Goal: Find specific page/section: Find specific page/section

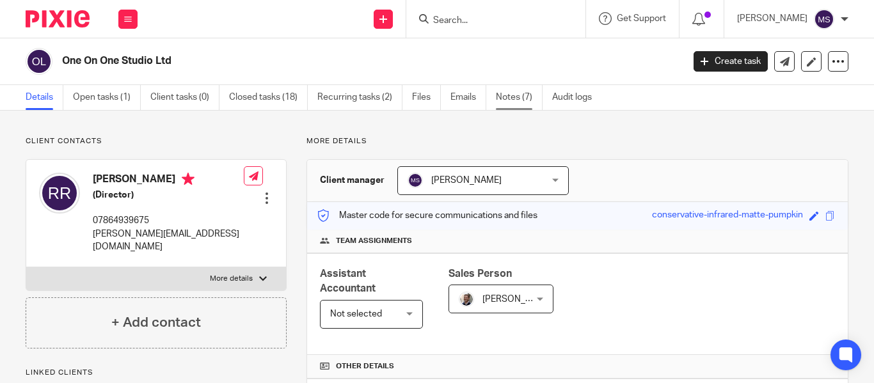
click at [515, 96] on link "Notes (7)" at bounding box center [519, 97] width 47 height 25
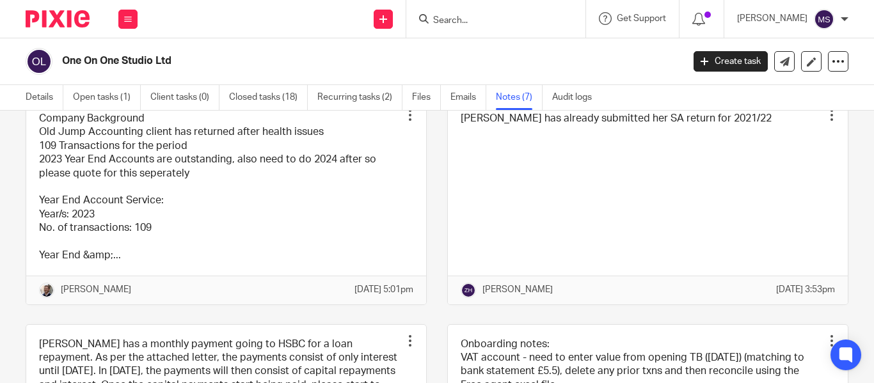
scroll to position [86, 0]
click at [434, 24] on input "Search" at bounding box center [489, 21] width 115 height 12
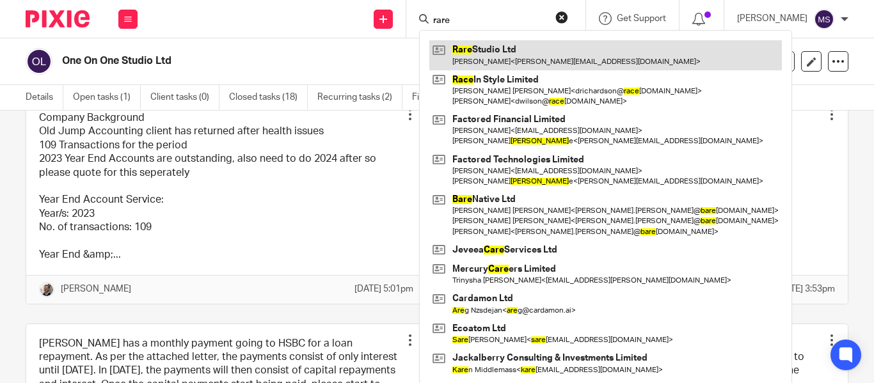
type input "rare"
click at [483, 49] on link at bounding box center [606, 54] width 353 height 29
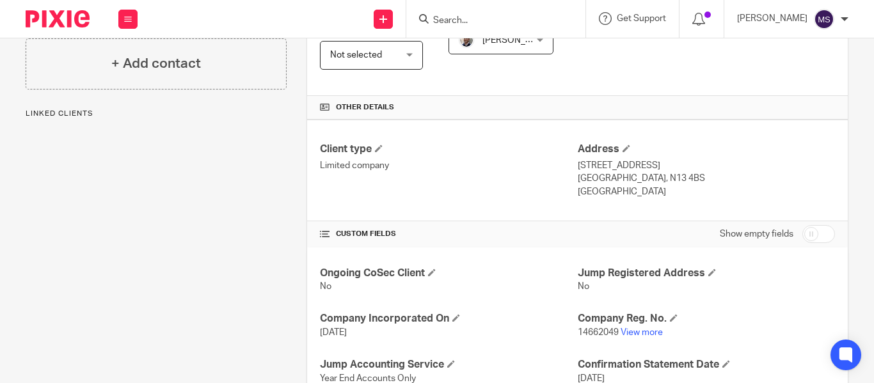
scroll to position [399, 0]
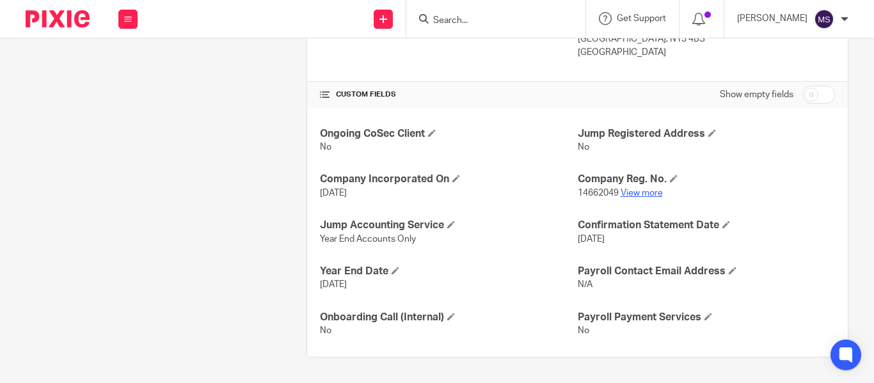
click at [634, 191] on link "View more" at bounding box center [642, 193] width 42 height 9
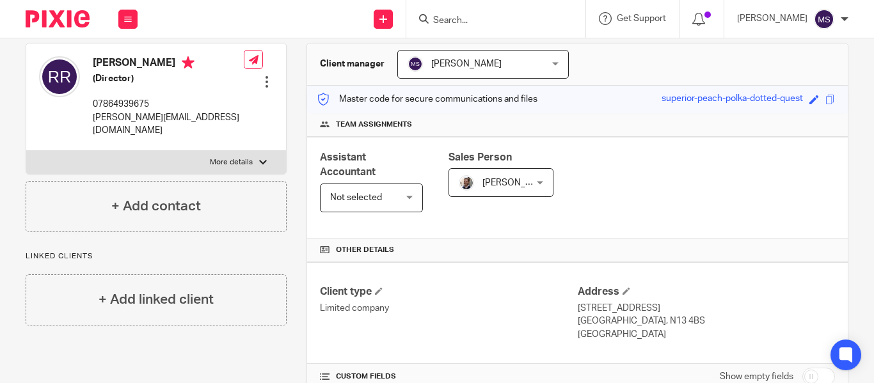
scroll to position [0, 0]
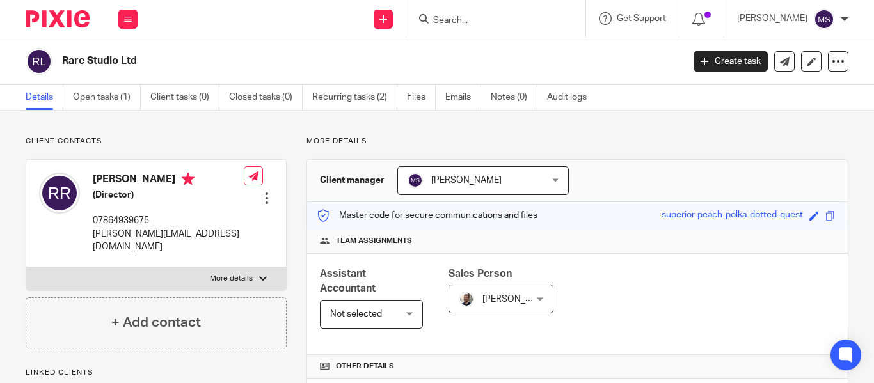
click at [441, 25] on input "Search" at bounding box center [489, 21] width 115 height 12
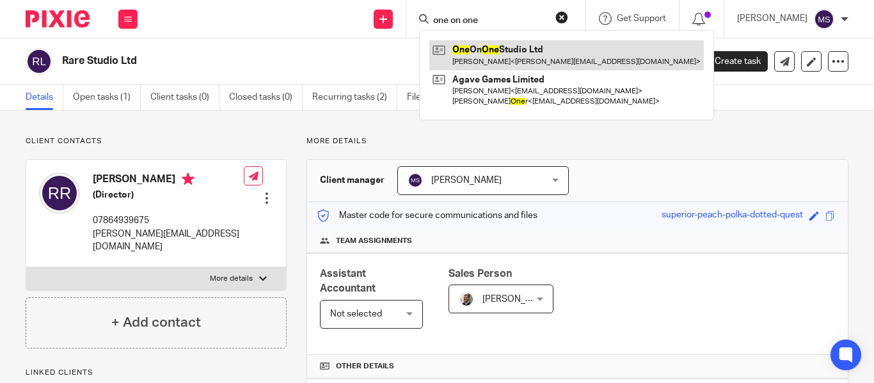
type input "one on one"
click at [489, 64] on link at bounding box center [567, 54] width 275 height 29
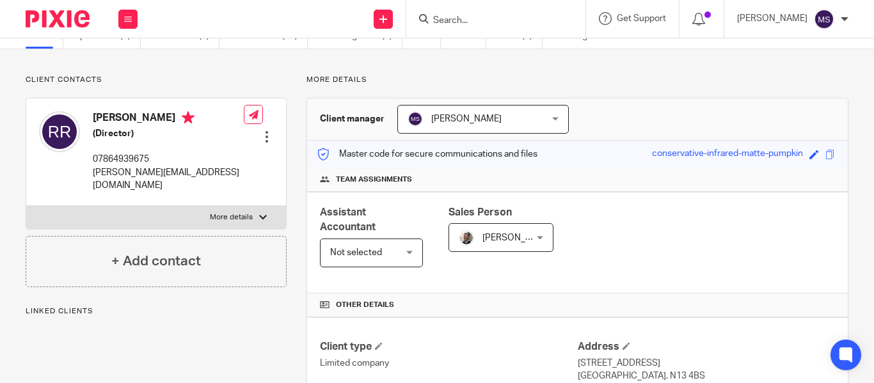
scroll to position [28, 0]
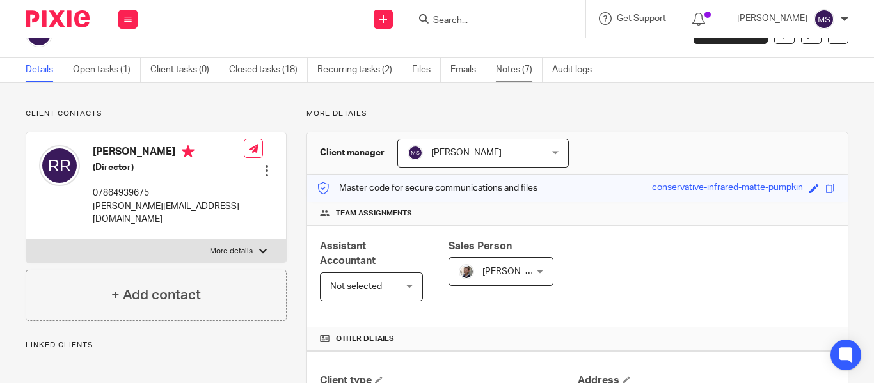
click at [507, 80] on link "Notes (7)" at bounding box center [519, 70] width 47 height 25
